Goal: Transaction & Acquisition: Download file/media

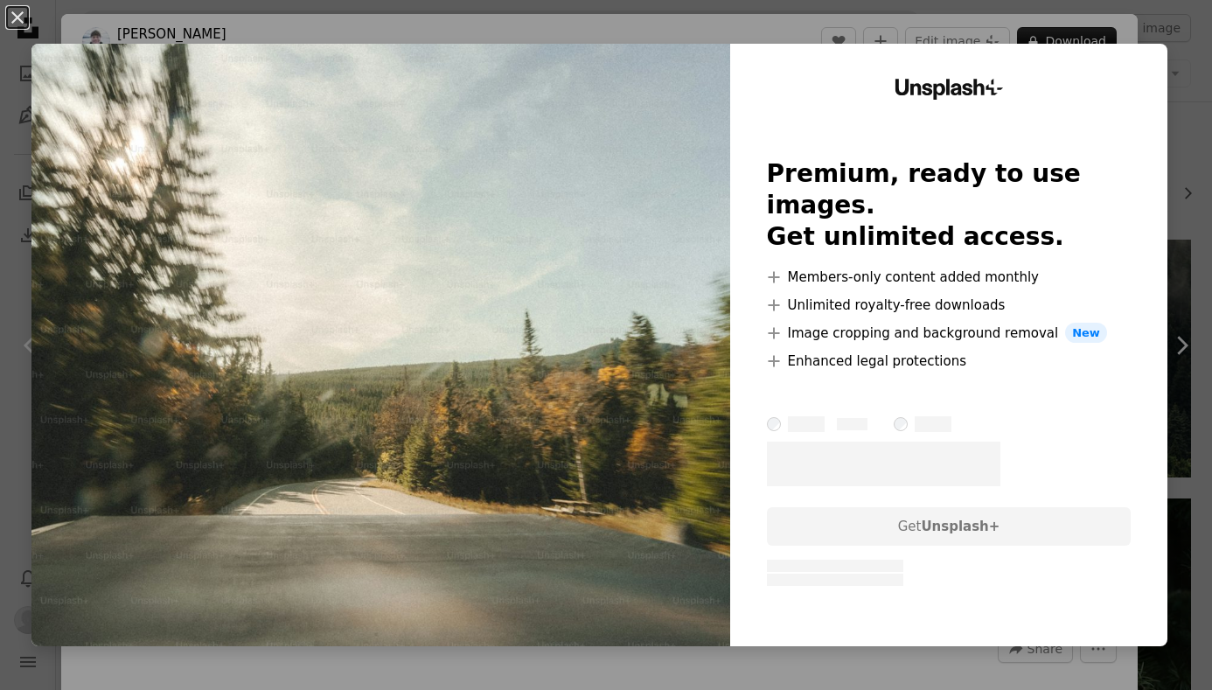
scroll to position [7284, 0]
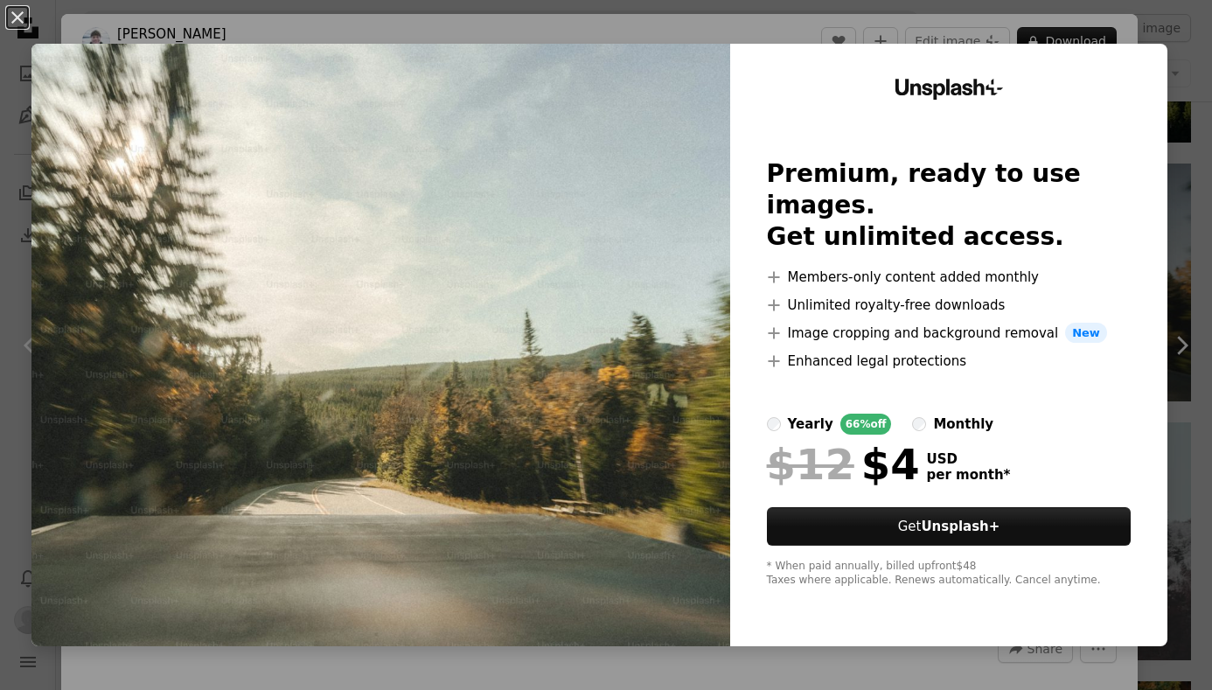
click at [1177, 34] on div "An X shape Unsplash+ Premium, ready to use images. Get unlimited access. A plus…" at bounding box center [606, 345] width 1212 height 690
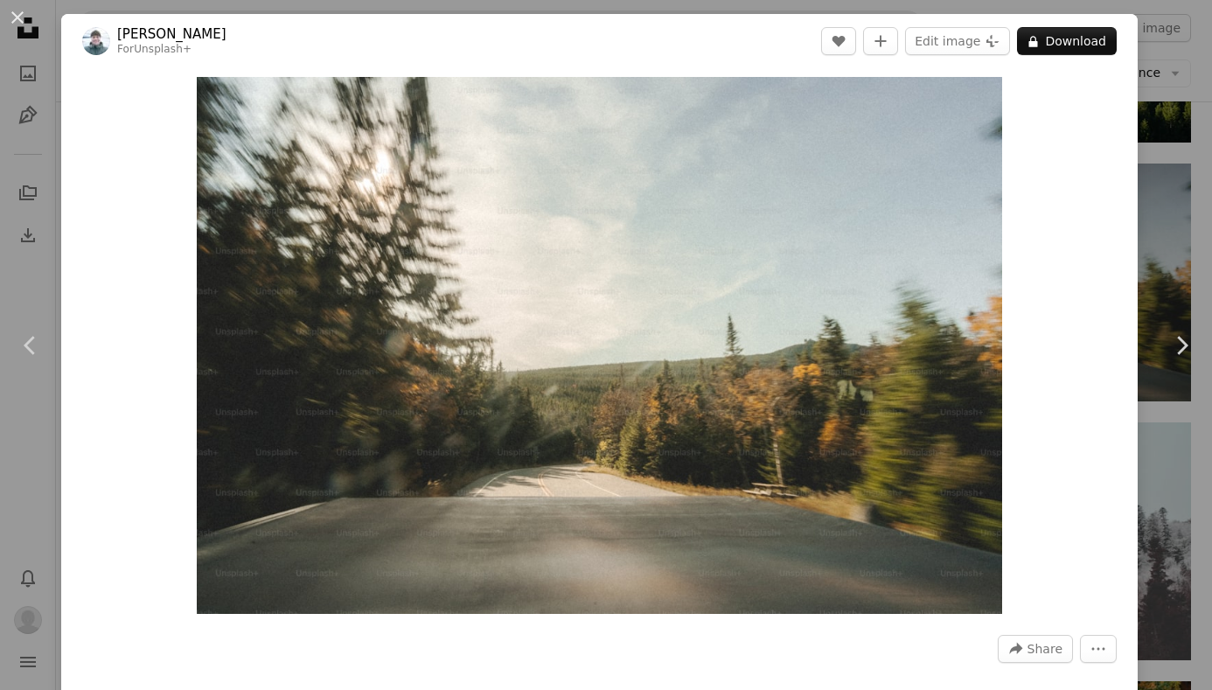
click at [1171, 212] on div "An X shape Chevron left Chevron right [PERSON_NAME] For Unsplash+ A heart A plu…" at bounding box center [606, 345] width 1212 height 690
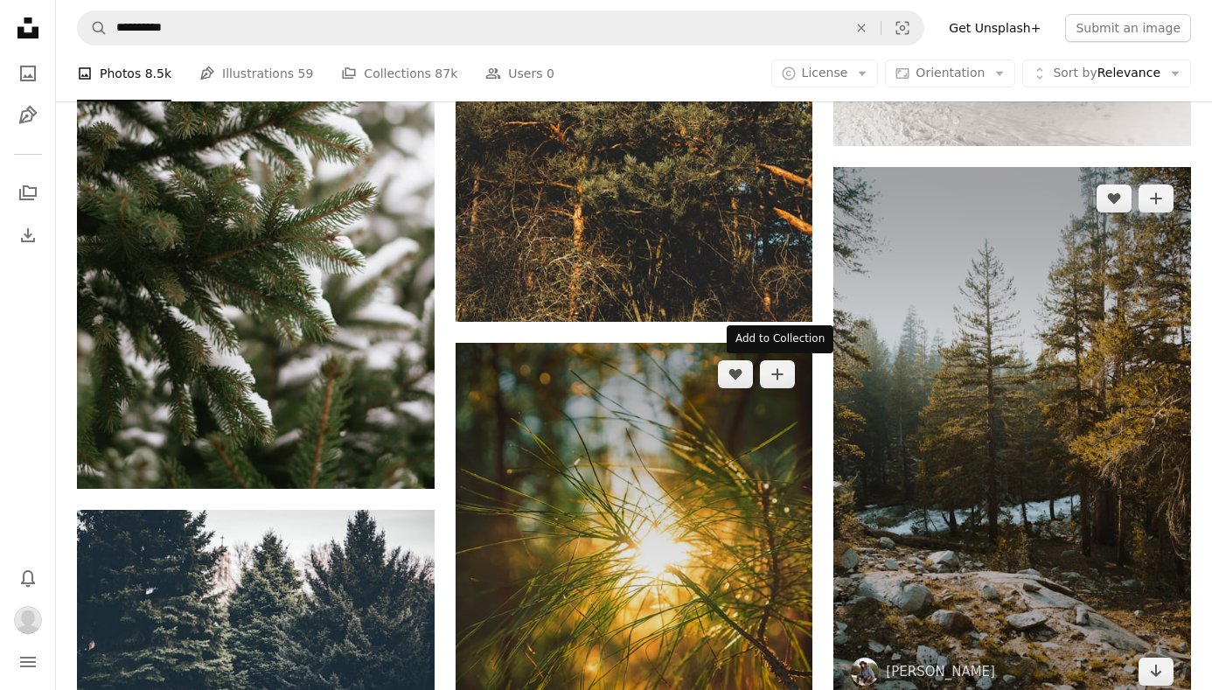
scroll to position [8347, 0]
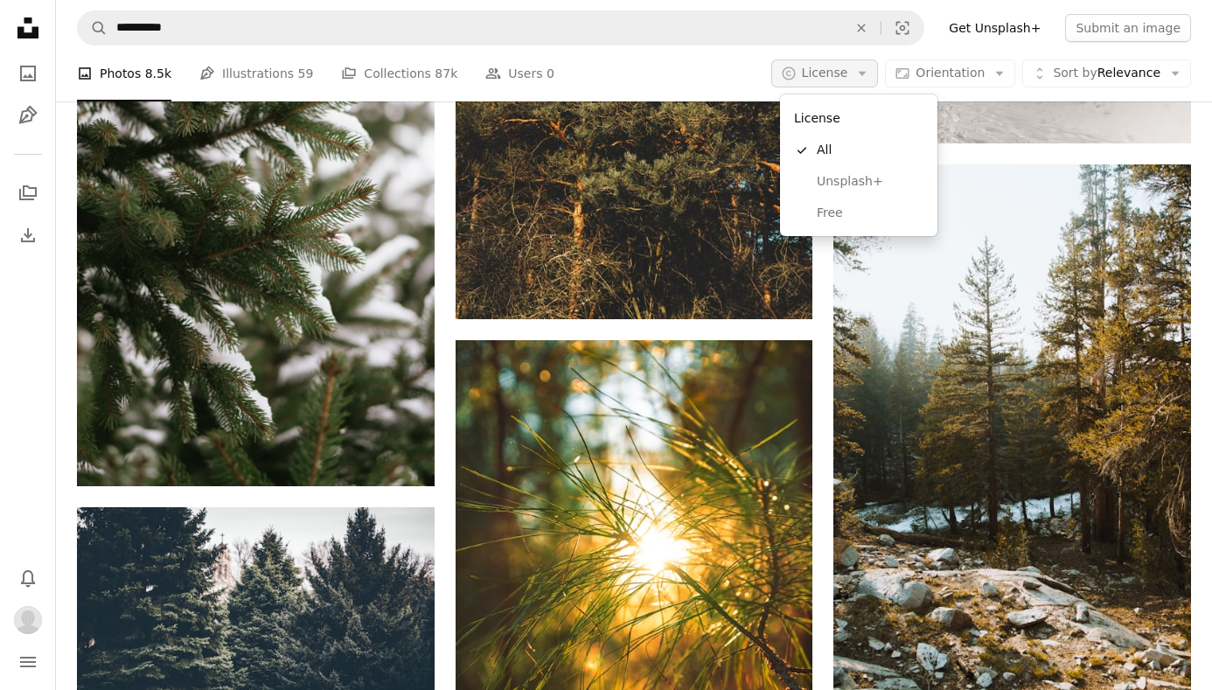
click at [863, 66] on icon "Arrow down" at bounding box center [863, 74] width 16 height 16
click at [849, 218] on span "Free" at bounding box center [870, 213] width 107 height 17
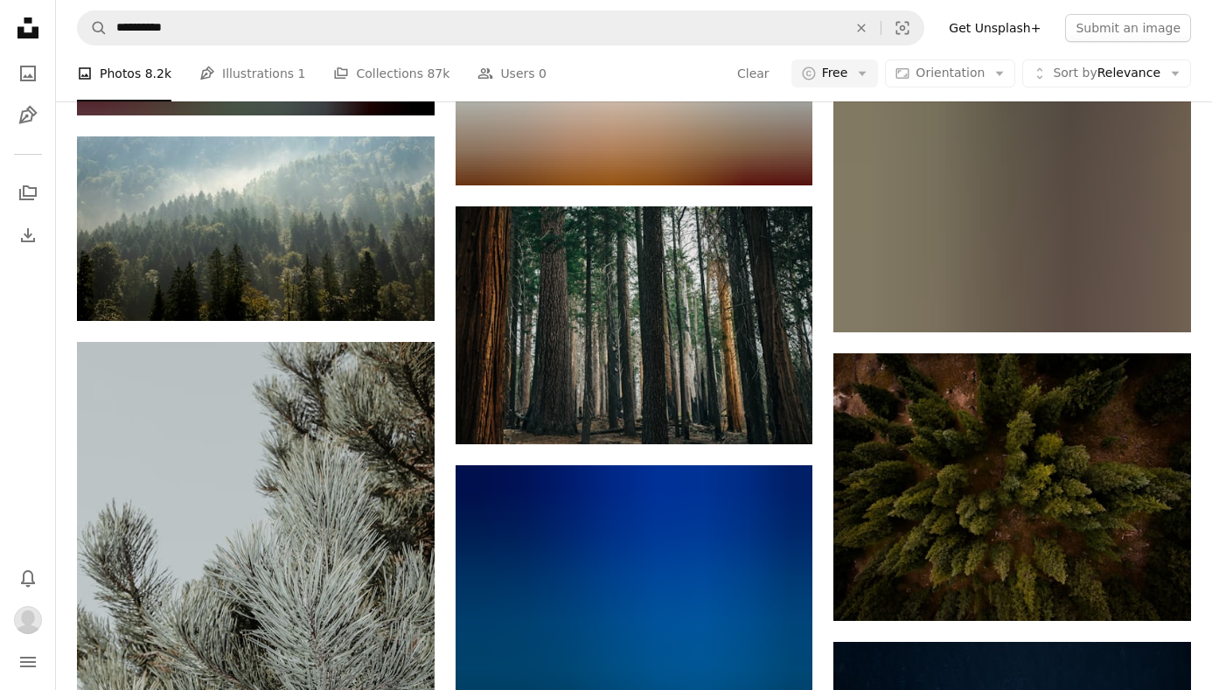
scroll to position [3514, 0]
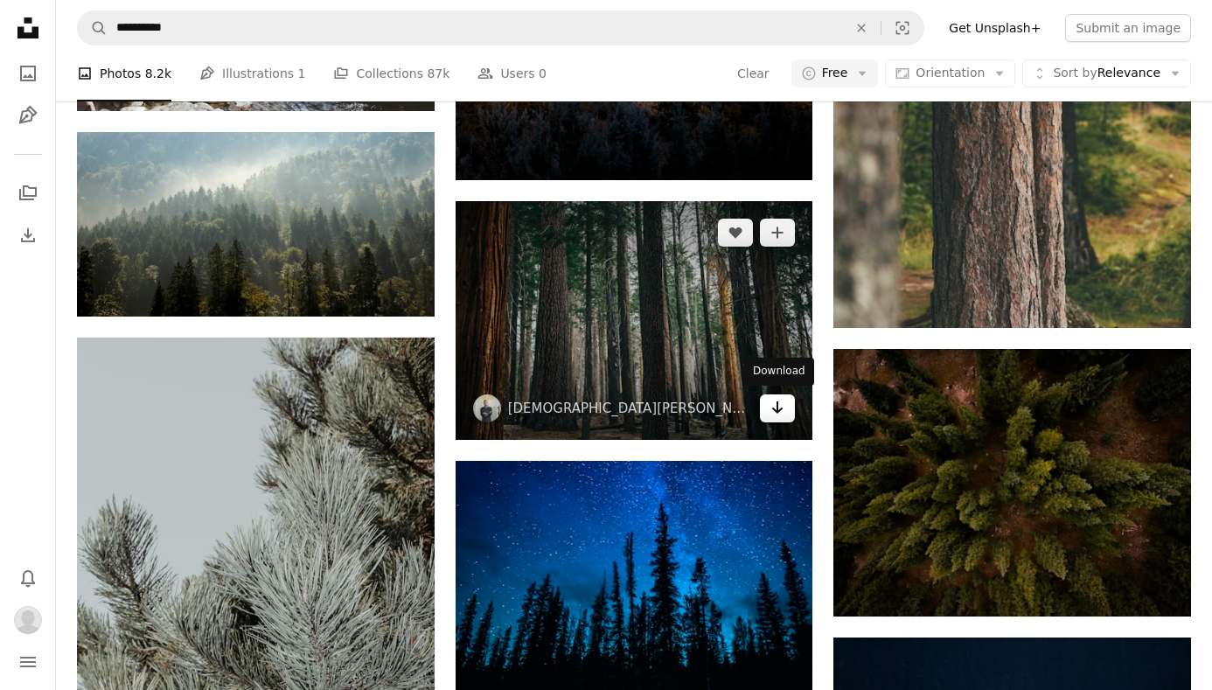
click at [780, 416] on link "Arrow pointing down" at bounding box center [777, 409] width 35 height 28
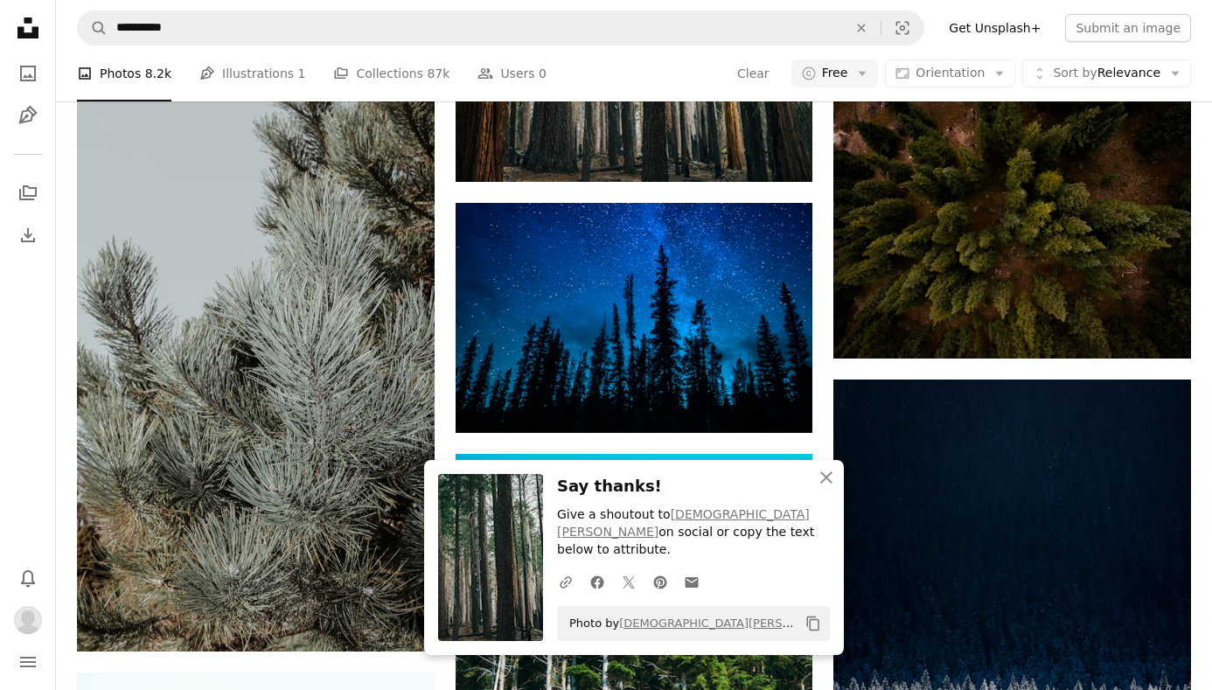
click at [821, 346] on div "A heart A plus sign [PERSON_NAME] Available for hire A checkmark inside of a ci…" at bounding box center [634, 187] width 1114 height 7439
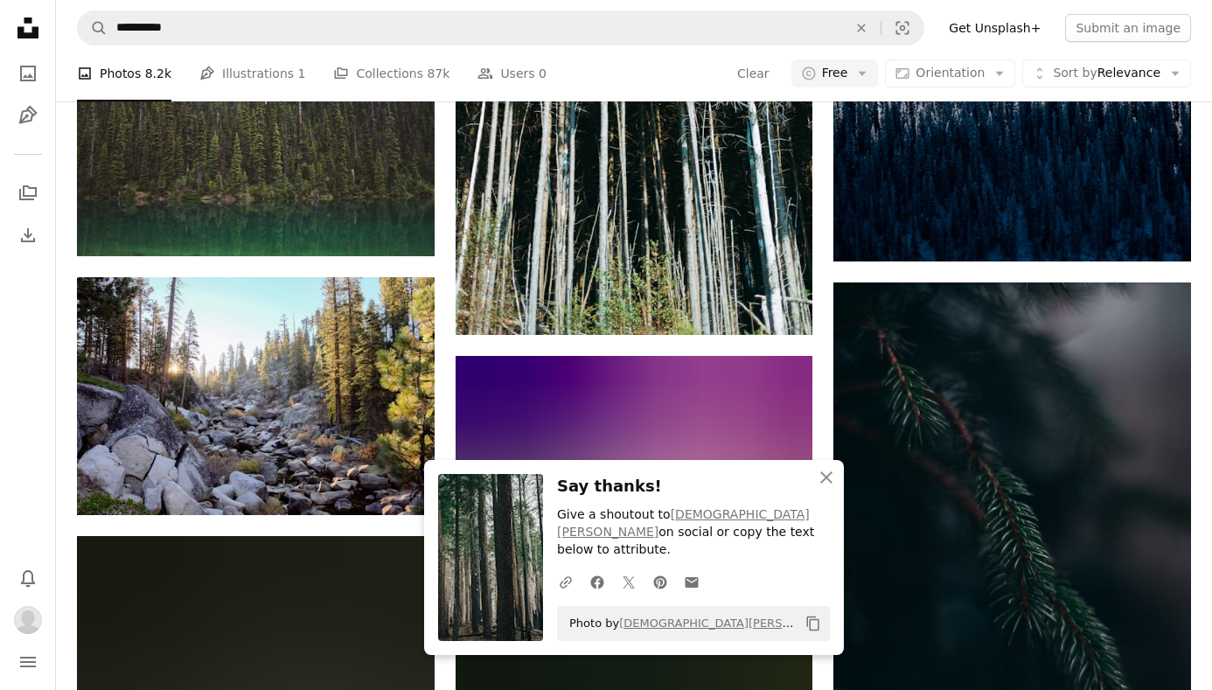
scroll to position [4433, 0]
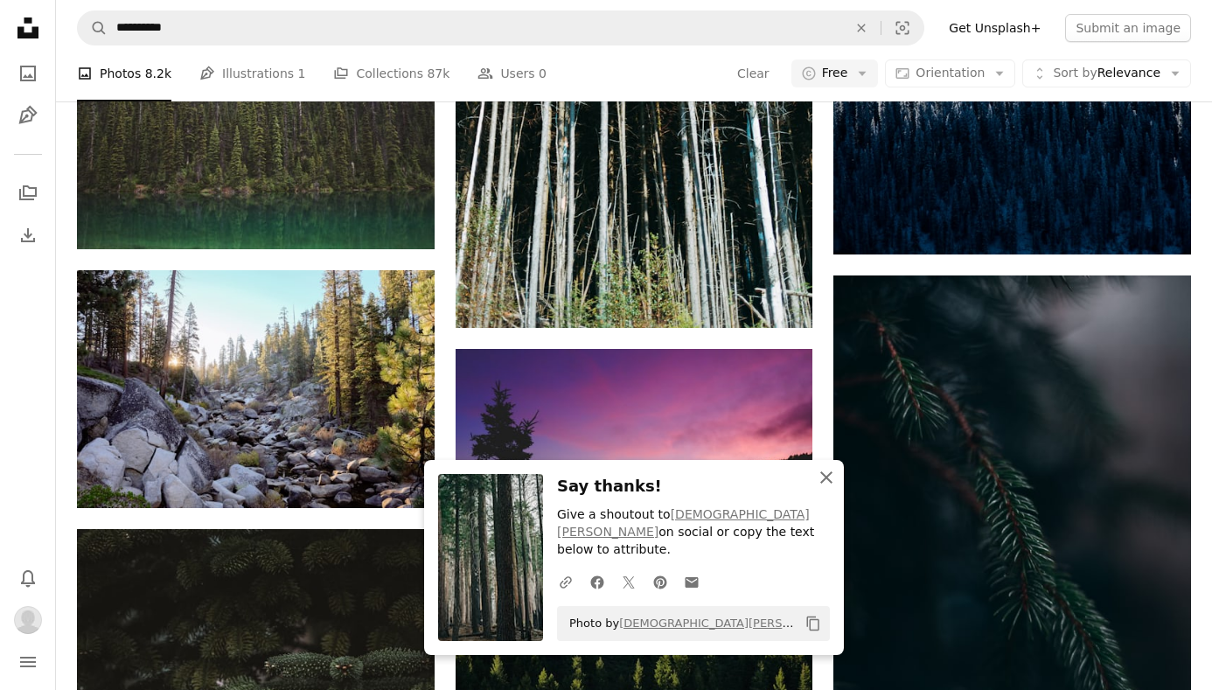
drag, startPoint x: 824, startPoint y: 496, endPoint x: 823, endPoint y: 482, distance: 14.0
click at [824, 484] on icon "button" at bounding box center [827, 478] width 12 height 12
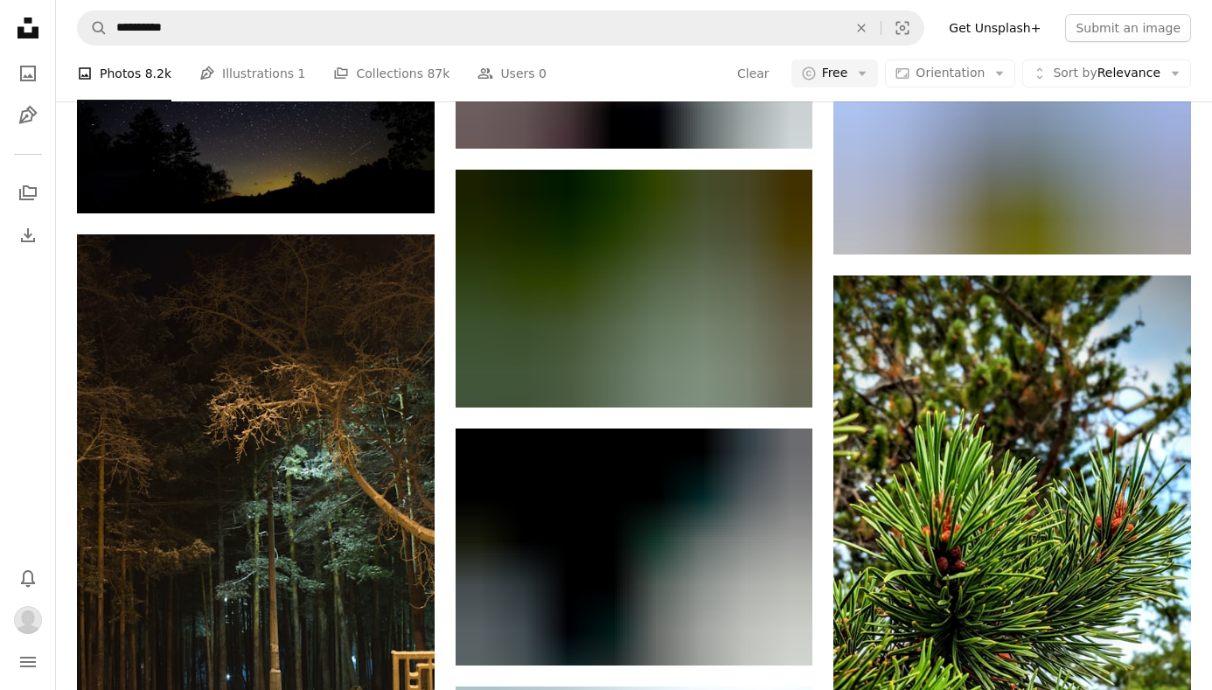
scroll to position [30648, 0]
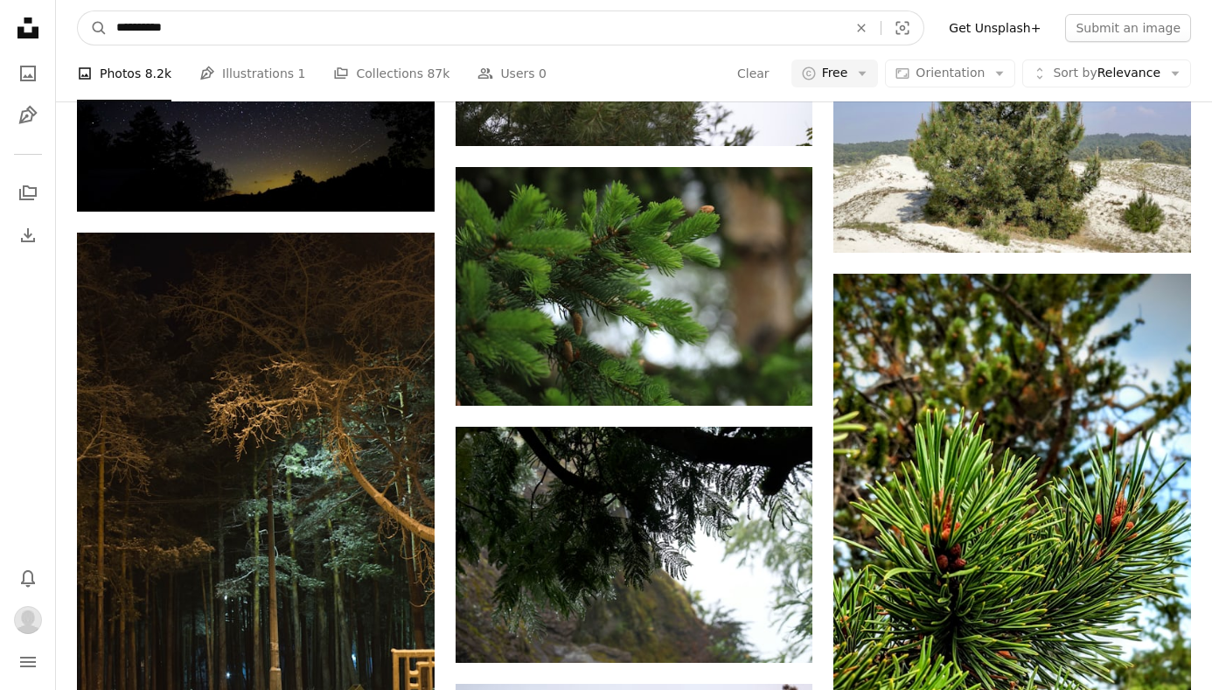
click at [196, 24] on input "**********" at bounding box center [475, 27] width 735 height 33
type input "**********"
click button "A magnifying glass" at bounding box center [93, 27] width 30 height 33
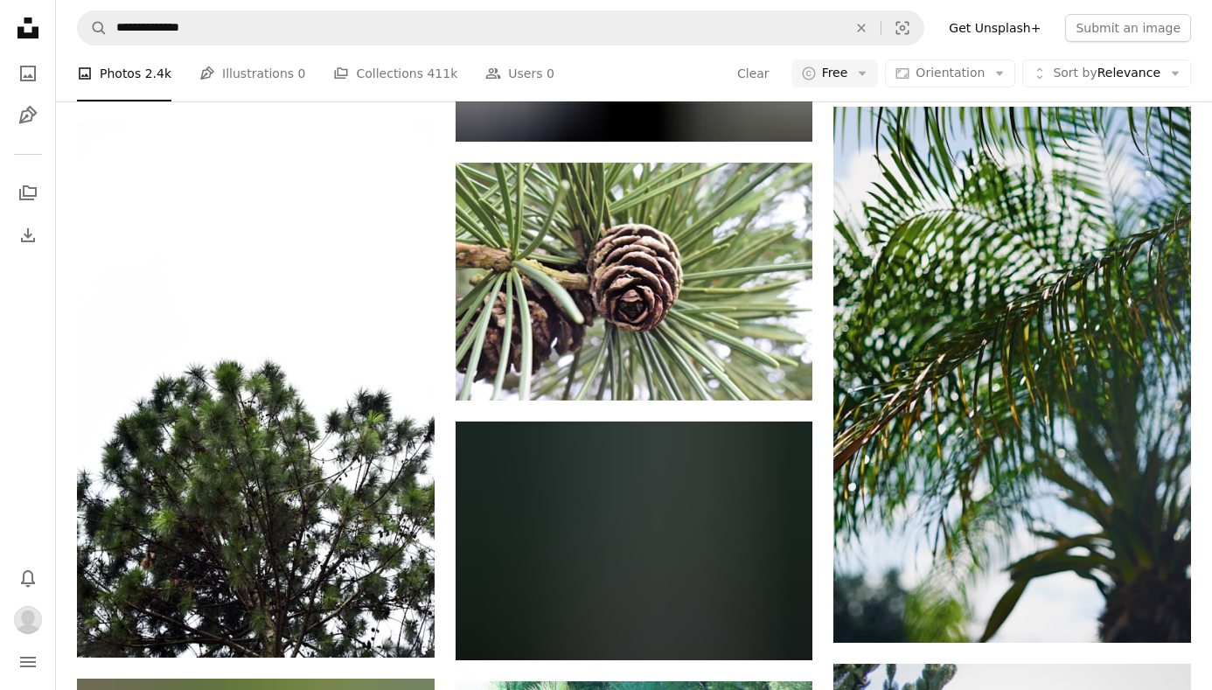
scroll to position [12518, 0]
